Goal: Answer question/provide support

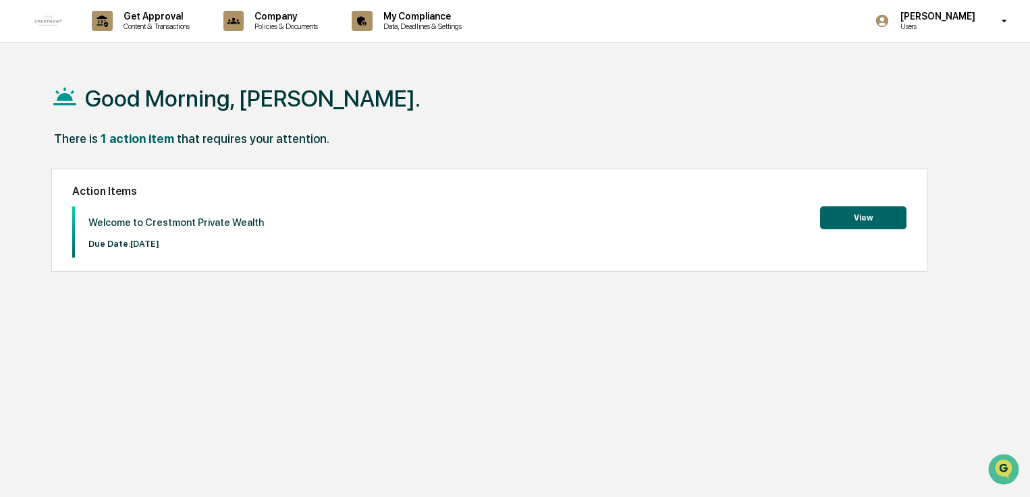
click at [146, 138] on div "1 action item" at bounding box center [138, 139] width 74 height 14
click at [844, 223] on button "View" at bounding box center [863, 217] width 86 height 23
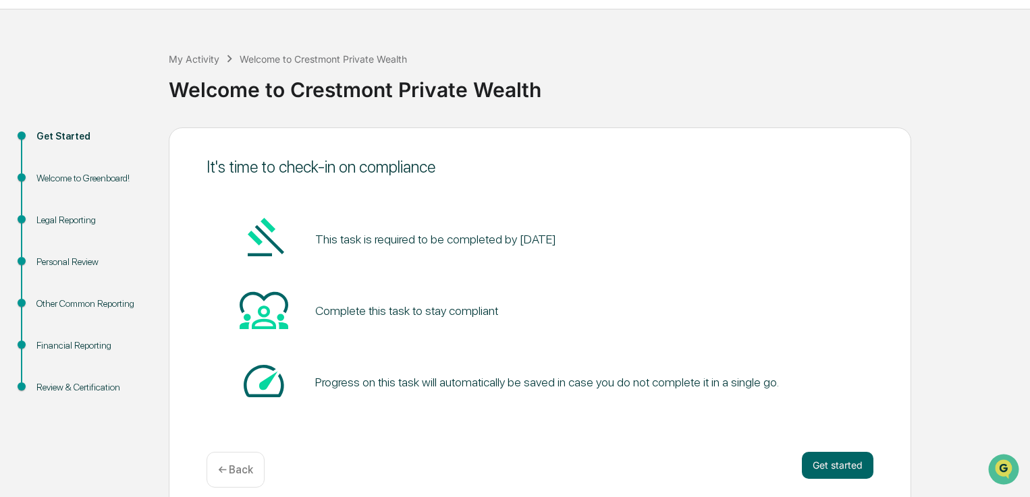
scroll to position [46, 0]
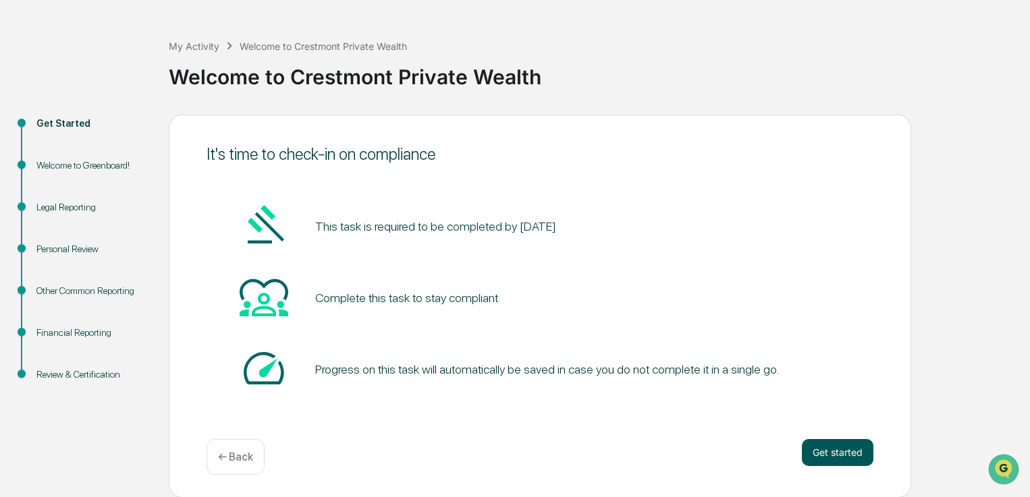
click at [841, 457] on button "Get started" at bounding box center [838, 452] width 72 height 27
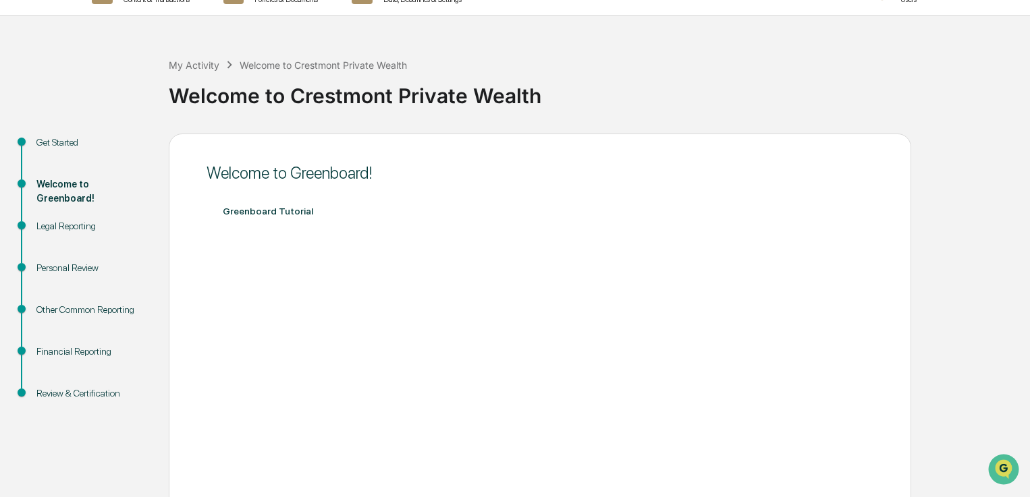
scroll to position [0, 0]
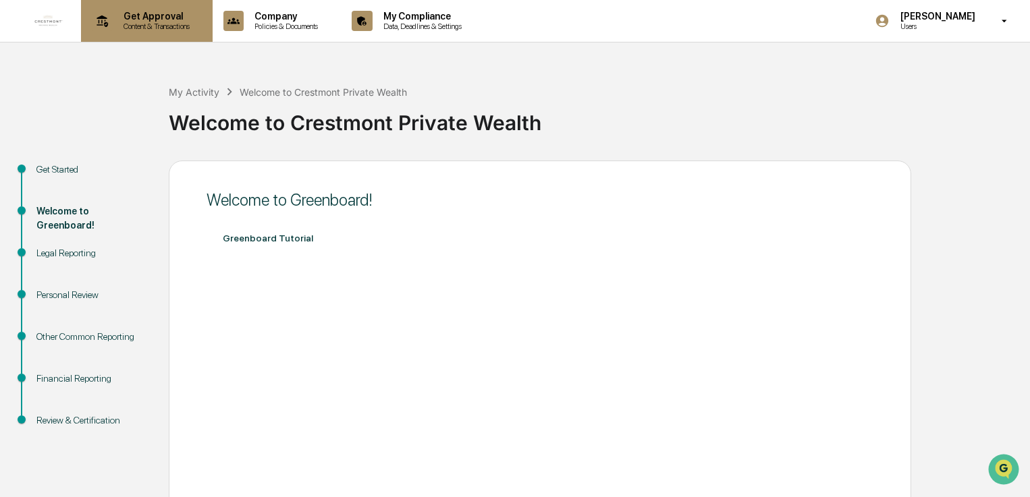
click at [165, 20] on p "Get Approval" at bounding box center [155, 16] width 84 height 11
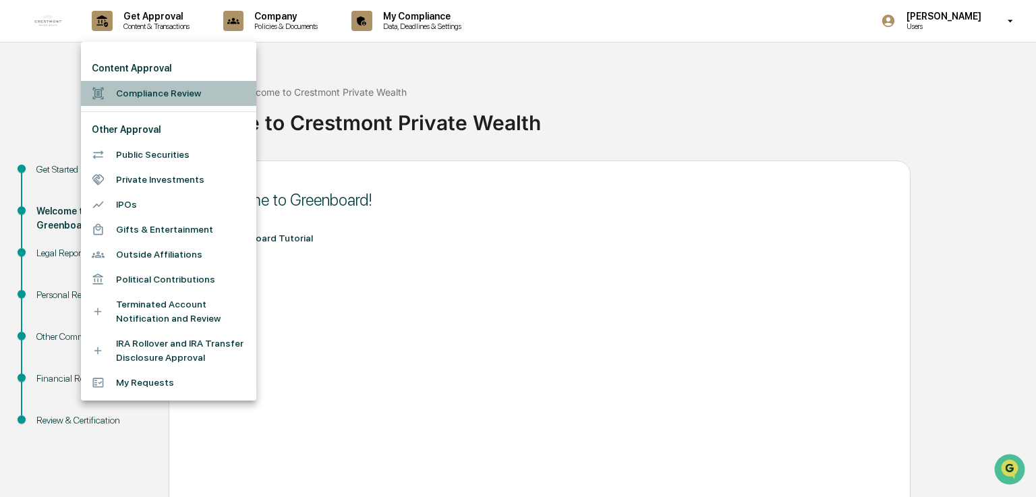
click at [166, 94] on li "Compliance Review" at bounding box center [168, 93] width 175 height 25
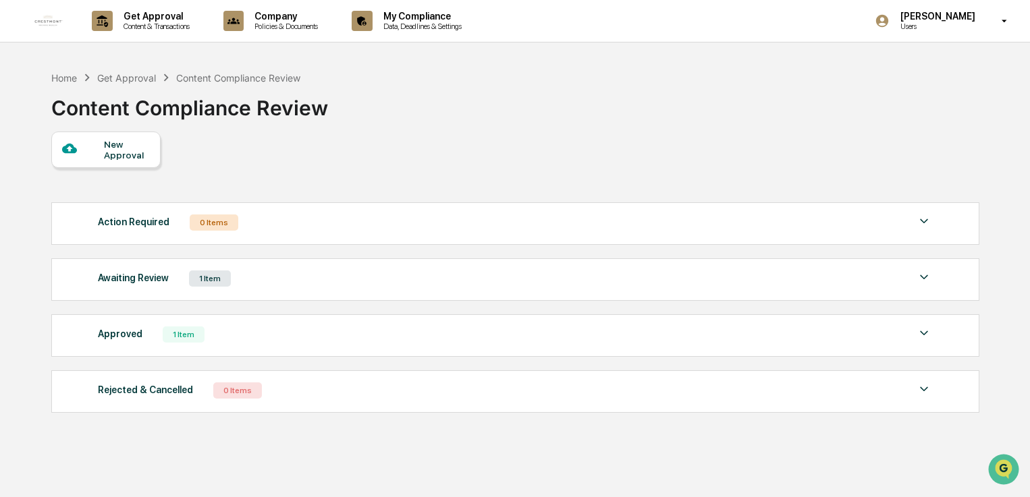
click at [159, 279] on div "Awaiting Review" at bounding box center [133, 278] width 71 height 18
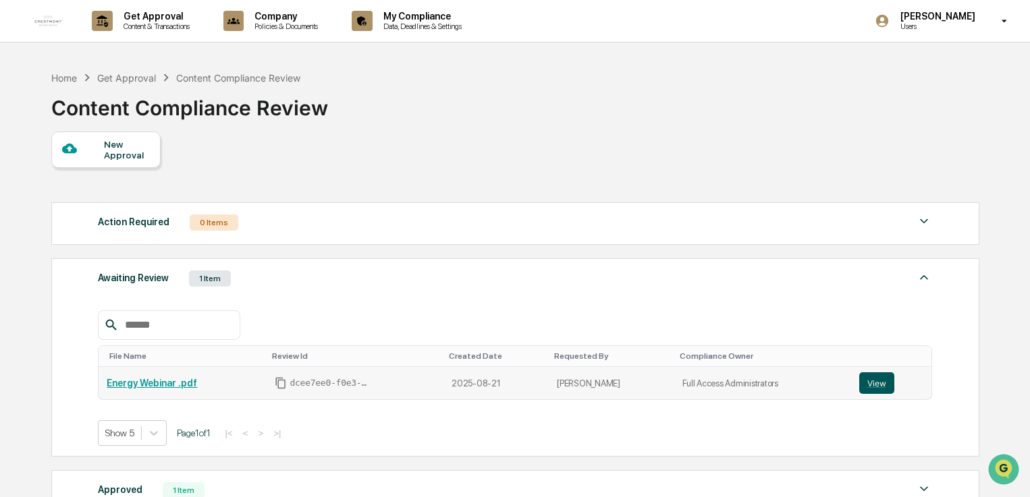
click at [870, 383] on button "View" at bounding box center [876, 383] width 35 height 22
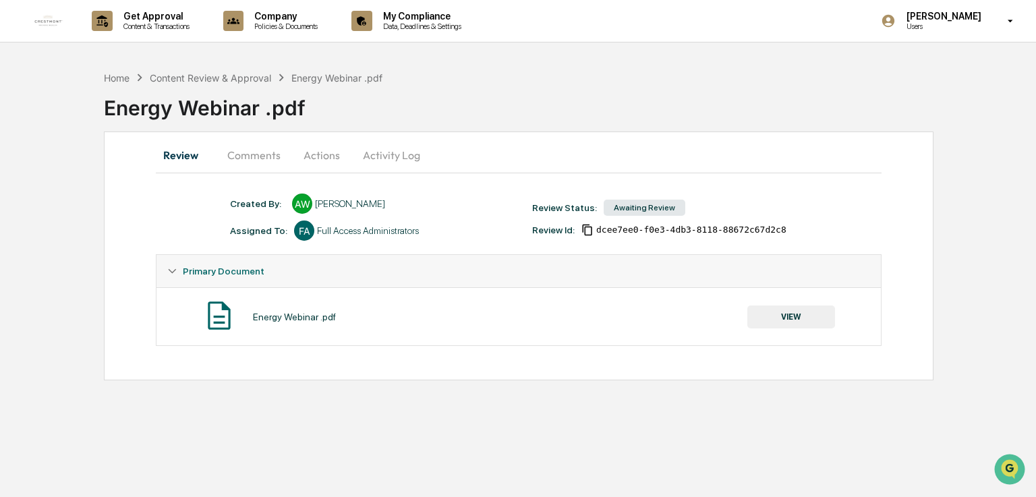
click at [266, 157] on button "Comments" at bounding box center [254, 155] width 75 height 32
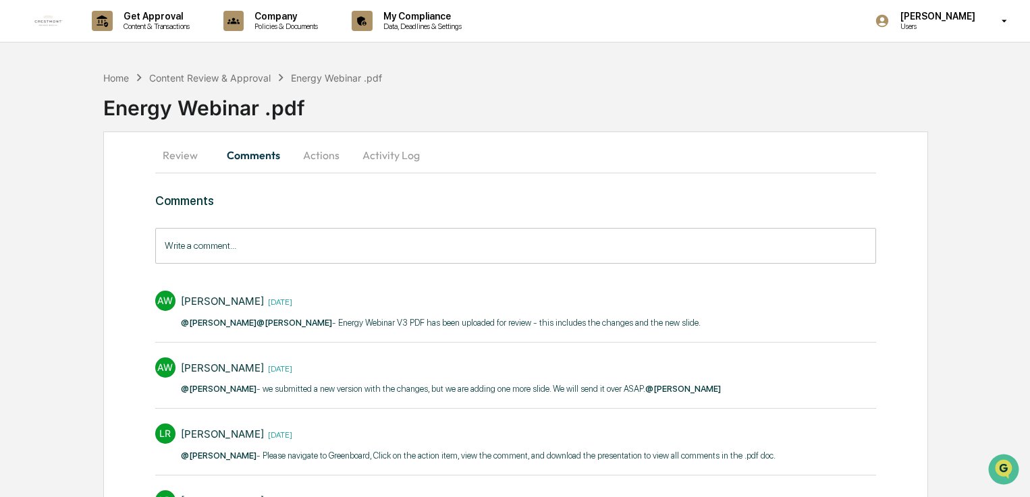
click at [296, 256] on input "Write a comment..." at bounding box center [515, 246] width 721 height 36
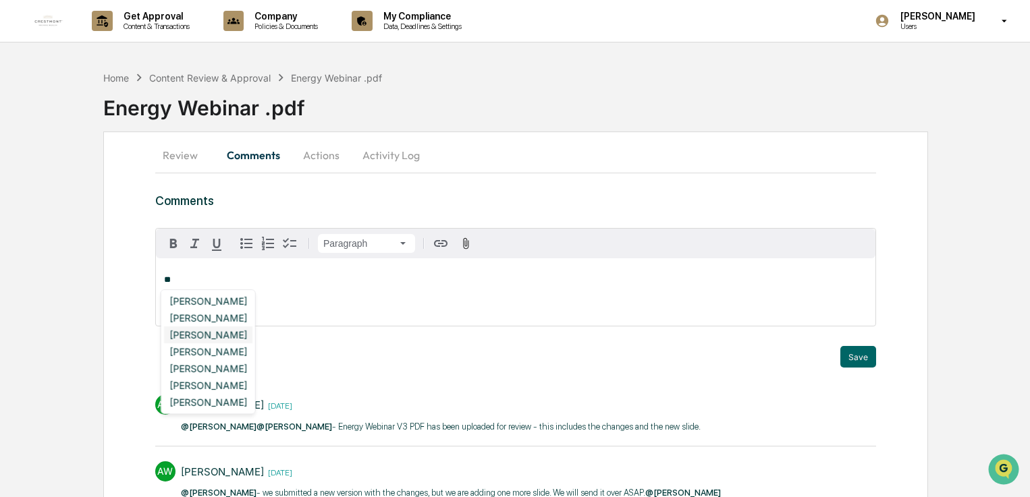
click at [199, 335] on div "[PERSON_NAME]" at bounding box center [208, 335] width 88 height 17
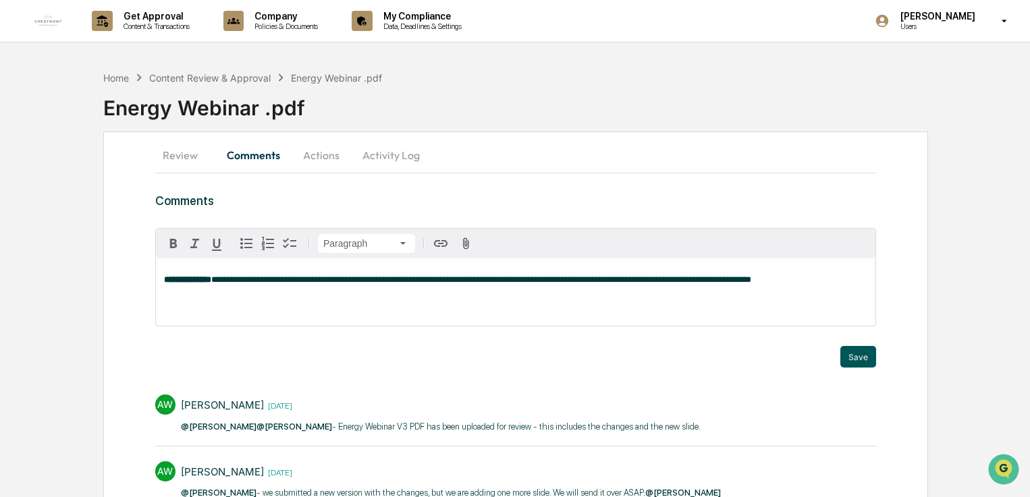
click at [859, 364] on button "Save" at bounding box center [858, 357] width 36 height 22
